Goal: Navigation & Orientation: Find specific page/section

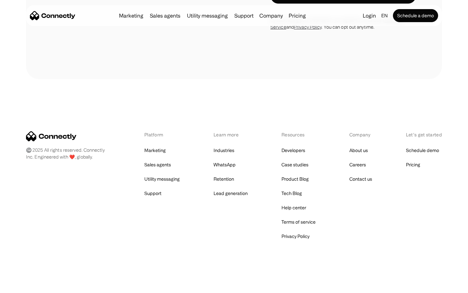
scroll to position [2552, 0]
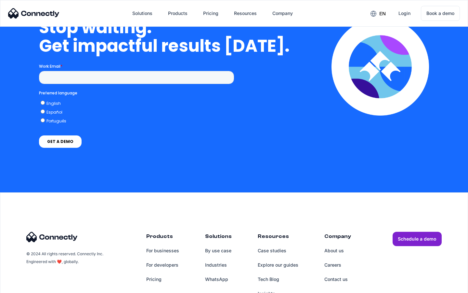
scroll to position [1891, 0]
